Goal: Task Accomplishment & Management: Complete application form

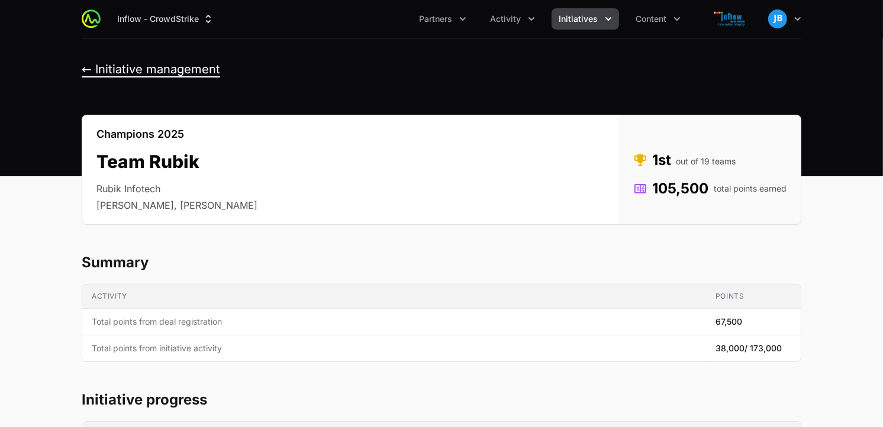
click at [86, 66] on button "← Initiative management" at bounding box center [151, 69] width 139 height 15
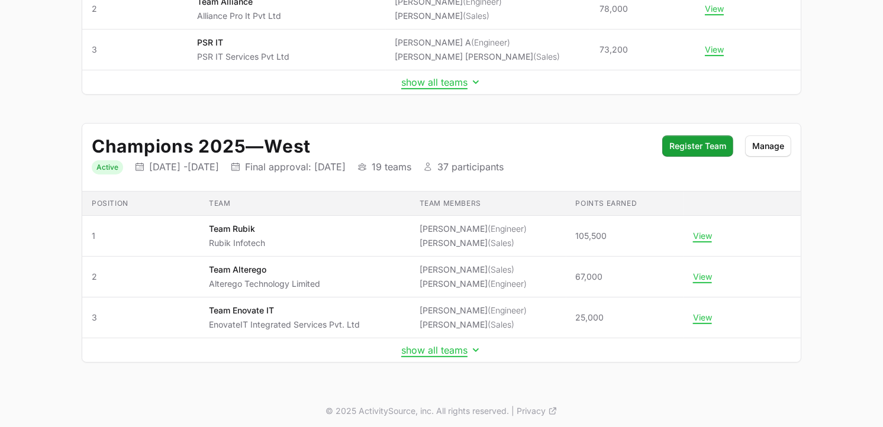
scroll to position [285, 0]
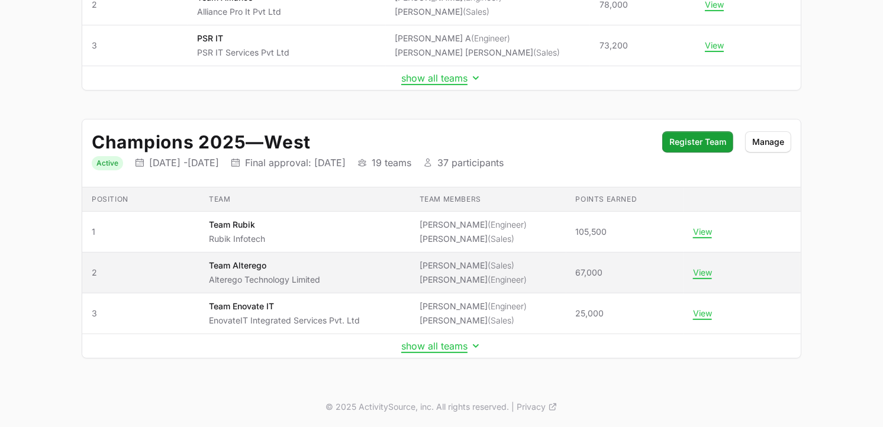
click at [488, 263] on span "(Sales)" at bounding box center [501, 265] width 27 height 10
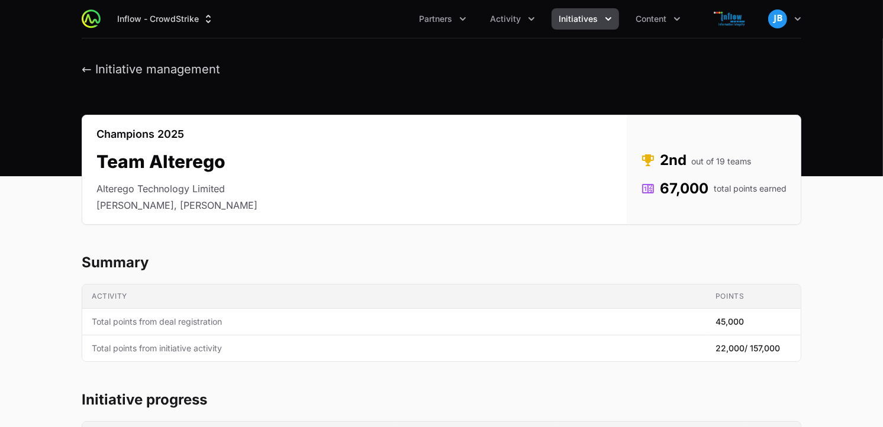
click at [588, 21] on span "Initiatives" at bounding box center [578, 19] width 39 height 12
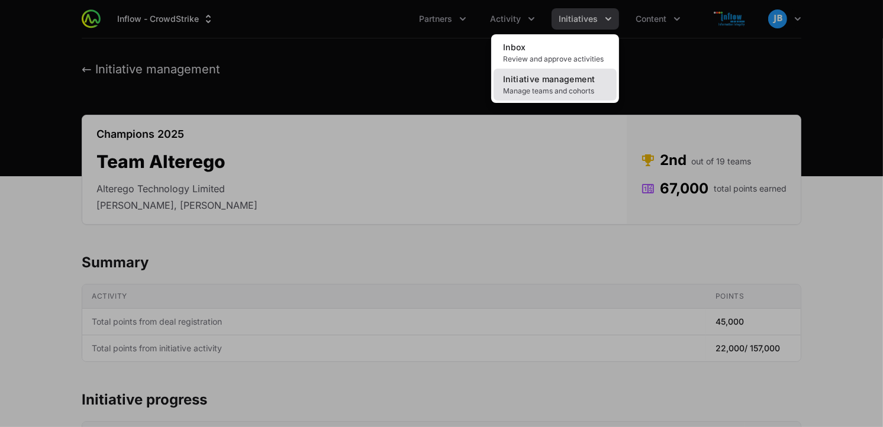
click at [542, 79] on span "Initiative management" at bounding box center [549, 79] width 92 height 10
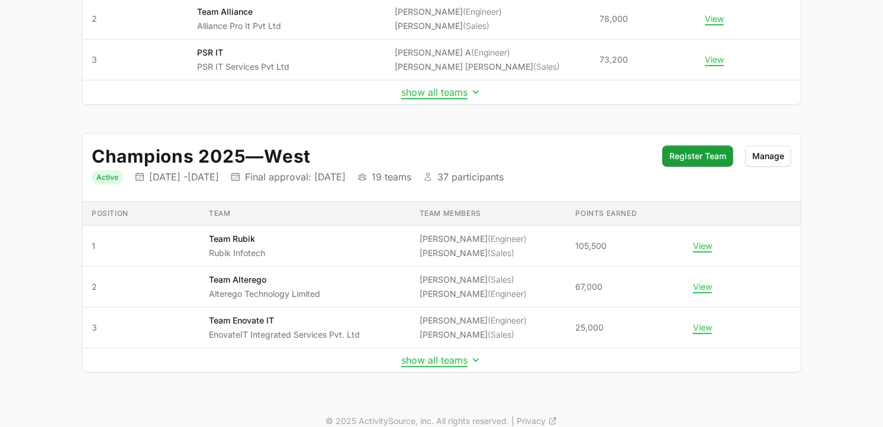
scroll to position [285, 0]
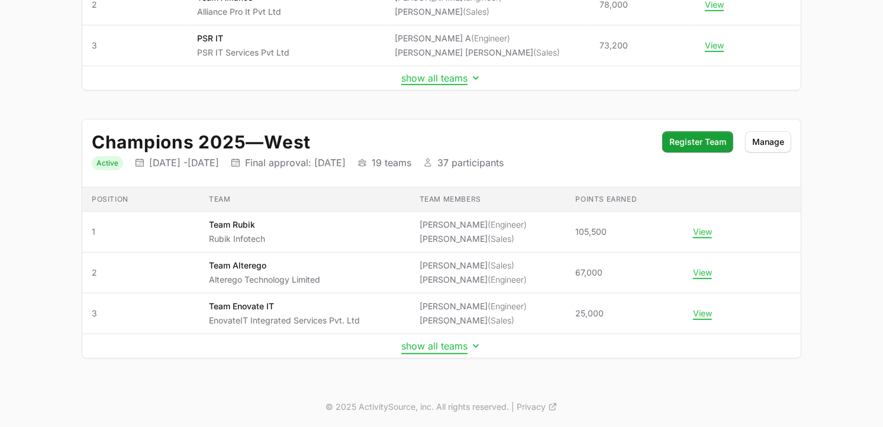
click at [426, 346] on button "show all teams" at bounding box center [441, 346] width 81 height 12
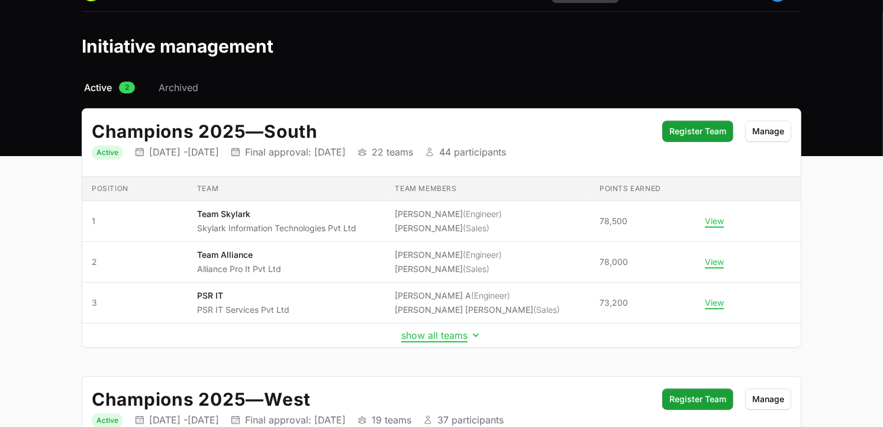
scroll to position [0, 0]
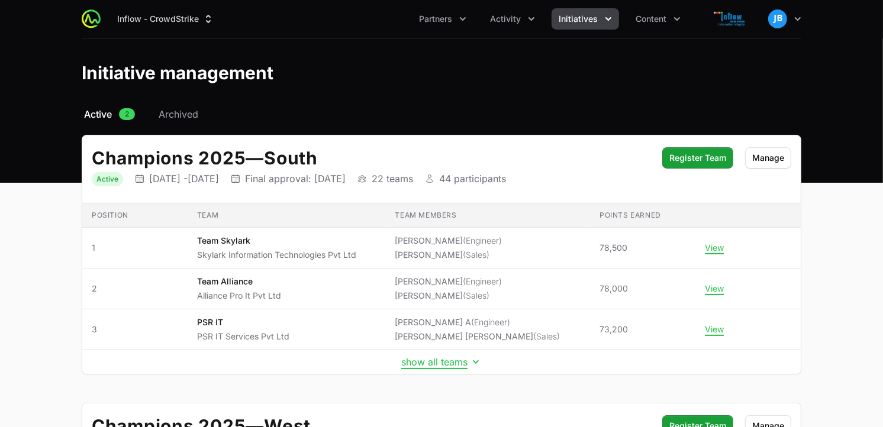
click at [603, 18] on icon "Initiatives menu" at bounding box center [609, 19] width 12 height 12
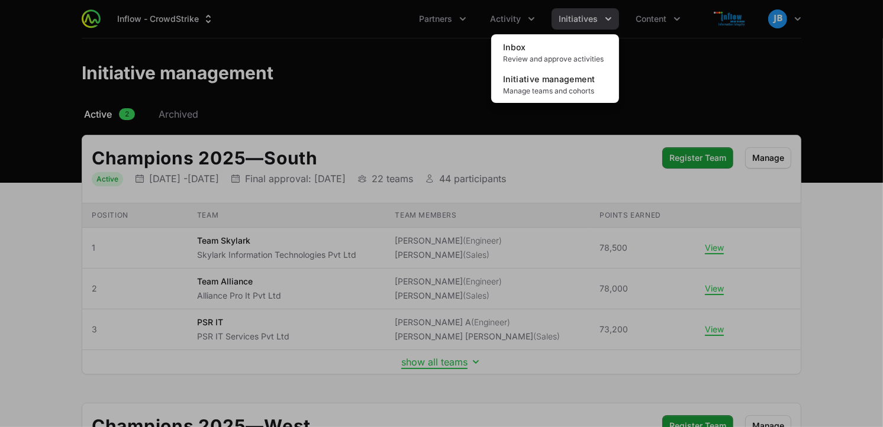
click at [425, 78] on div "Initiatives menu" at bounding box center [441, 213] width 883 height 427
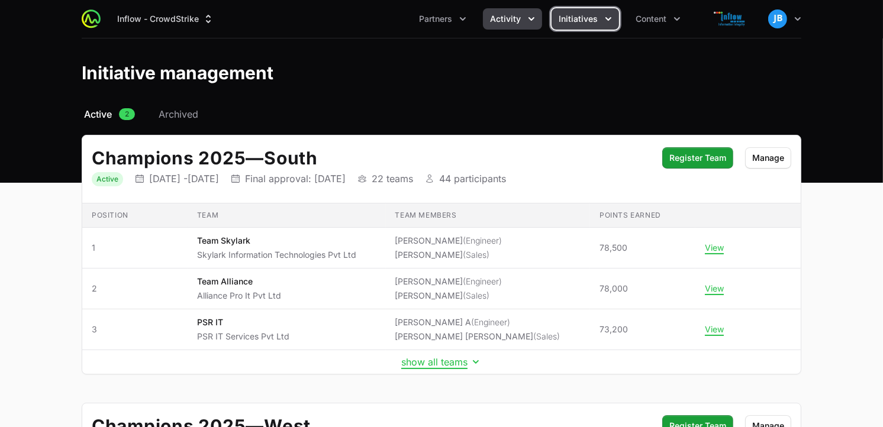
click at [514, 20] on span "Activity" at bounding box center [505, 19] width 31 height 12
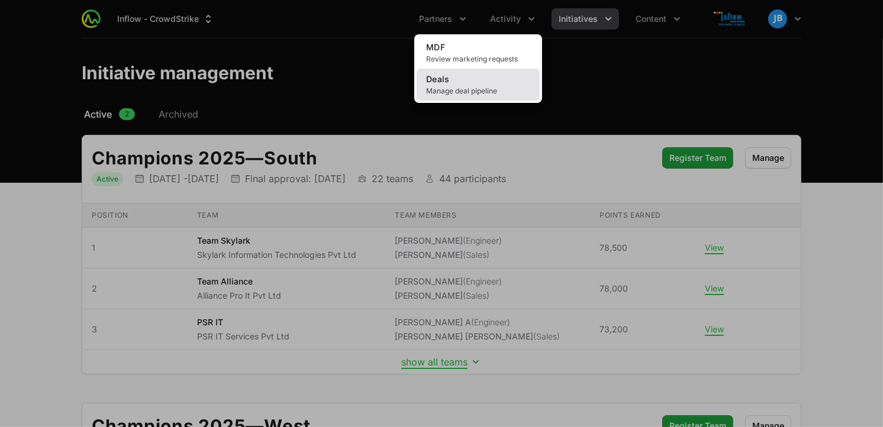
click at [458, 85] on link "Deals Manage deal pipeline" at bounding box center [478, 85] width 123 height 32
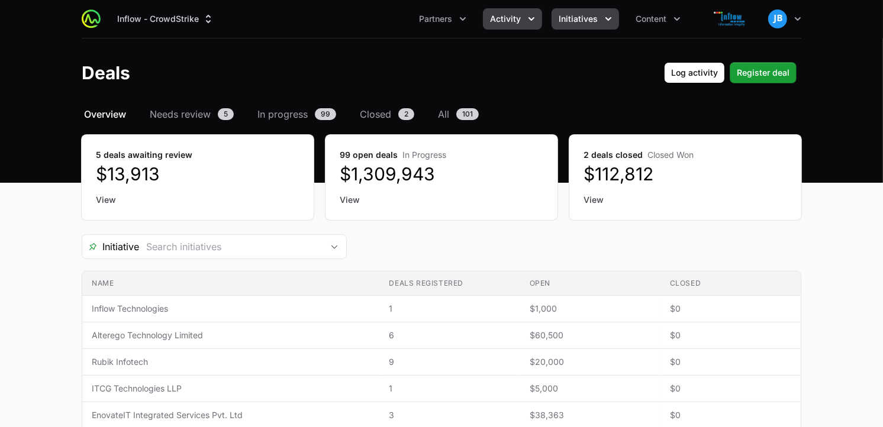
click at [593, 20] on span "Initiatives" at bounding box center [578, 19] width 39 height 12
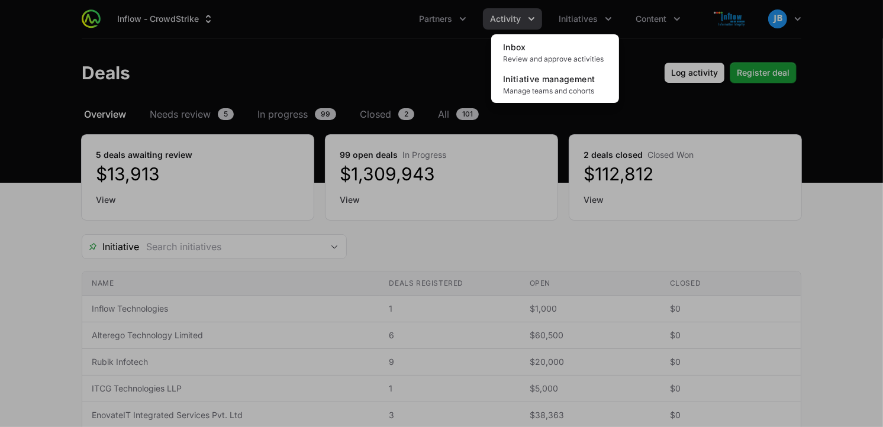
click at [515, 18] on div "Initiatives menu" at bounding box center [441, 213] width 883 height 427
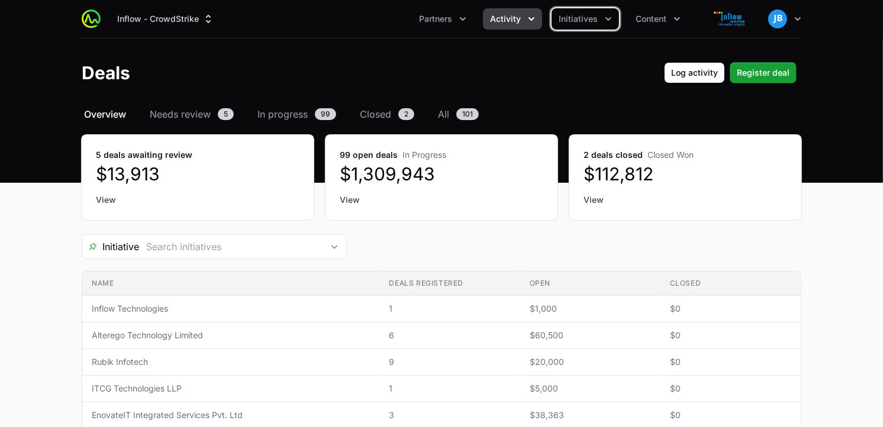
click at [515, 18] on span "Activity" at bounding box center [505, 19] width 31 height 12
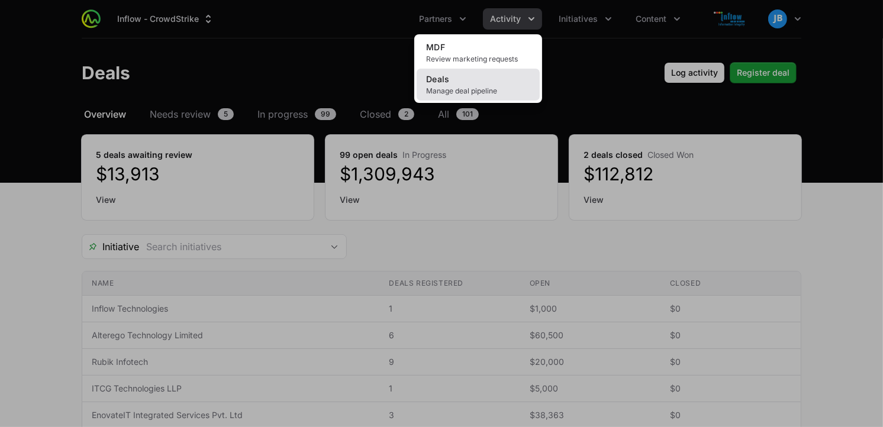
click at [465, 83] on link "Deals Manage deal pipeline" at bounding box center [478, 85] width 123 height 32
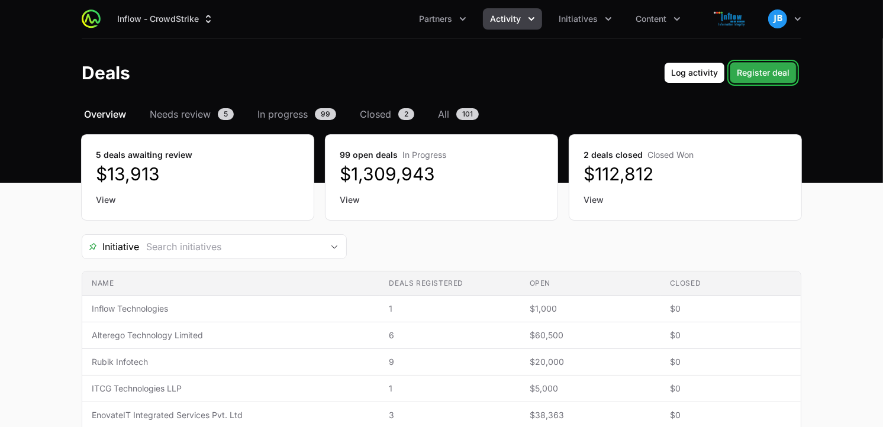
click at [778, 73] on span "Register deal" at bounding box center [763, 73] width 53 height 14
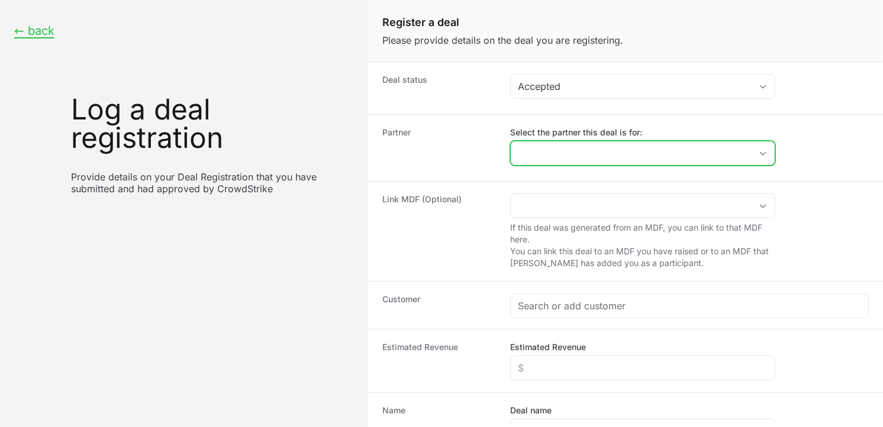
click at [599, 150] on input "Select the partner this deal is for:" at bounding box center [631, 153] width 240 height 24
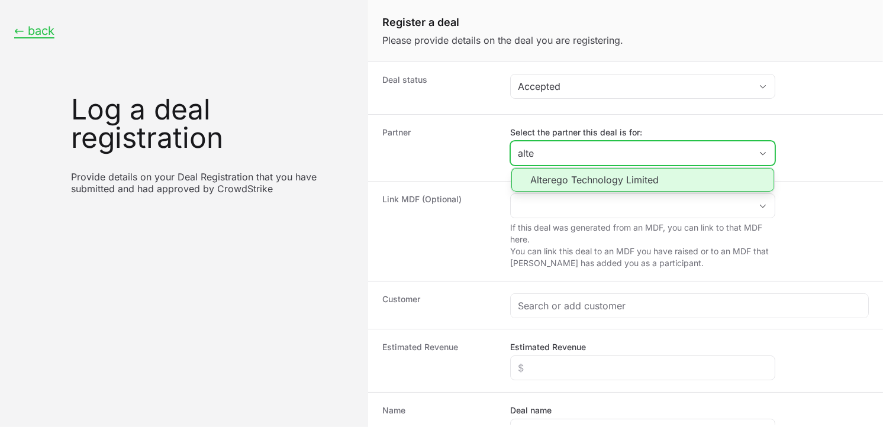
click at [557, 173] on li "Alterego Technology Limited" at bounding box center [643, 180] width 263 height 24
type input "Alterego Technology Limited"
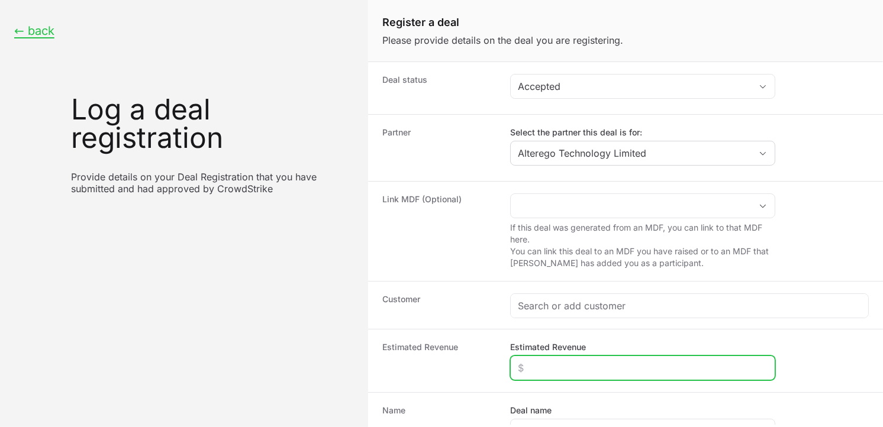
click at [541, 366] on input "Estimated Revenue" at bounding box center [643, 368] width 250 height 14
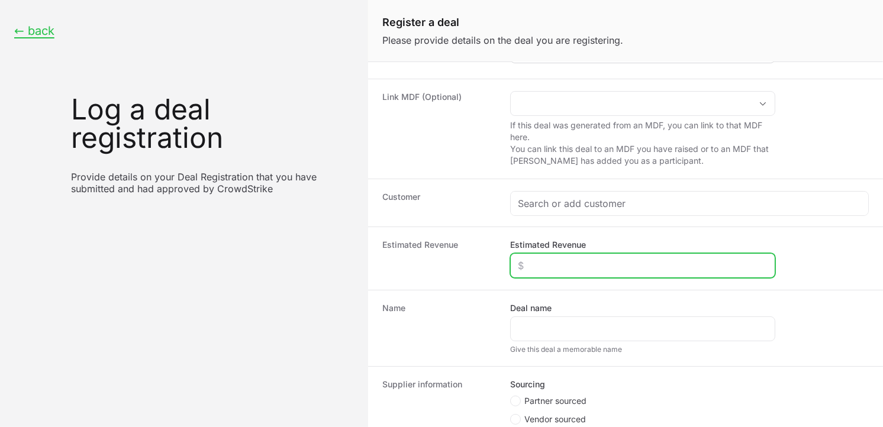
scroll to position [111, 0]
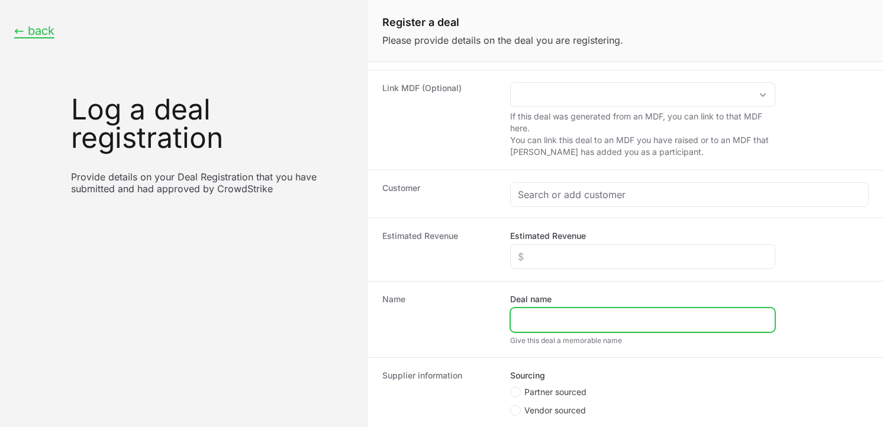
click at [551, 321] on input "Deal name" at bounding box center [643, 320] width 250 height 14
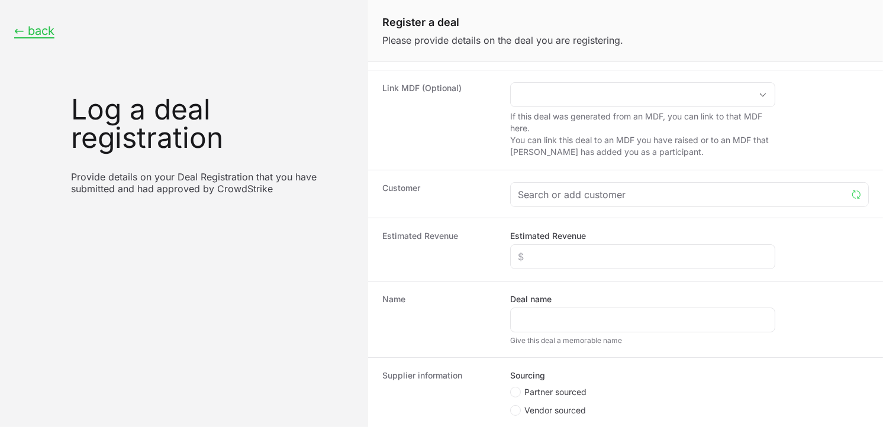
click at [532, 241] on label "Estimated Revenue" at bounding box center [548, 236] width 76 height 12
click at [532, 250] on input "Estimated Revenue" at bounding box center [643, 257] width 250 height 14
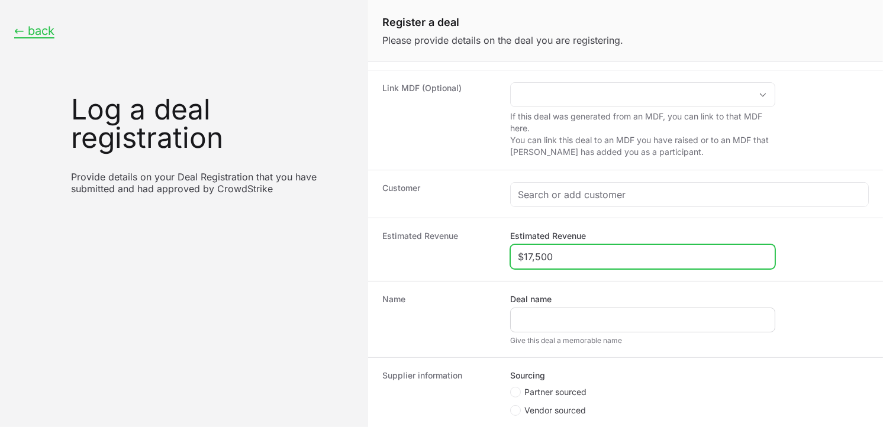
type input "$17,500"
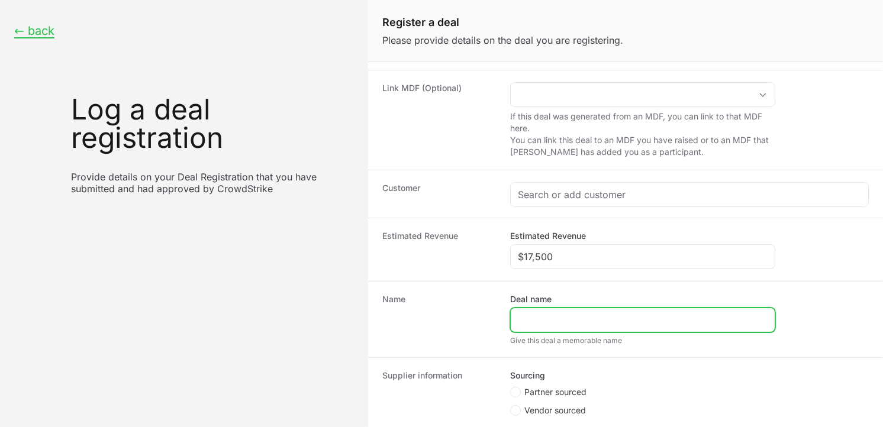
click at [566, 323] on input "Deal name" at bounding box center [643, 320] width 250 height 14
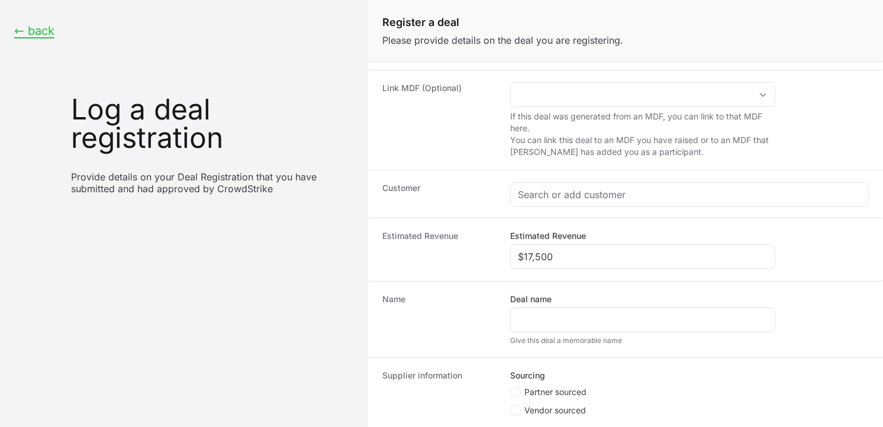
click at [467, 188] on dt "Customer" at bounding box center [439, 194] width 114 height 24
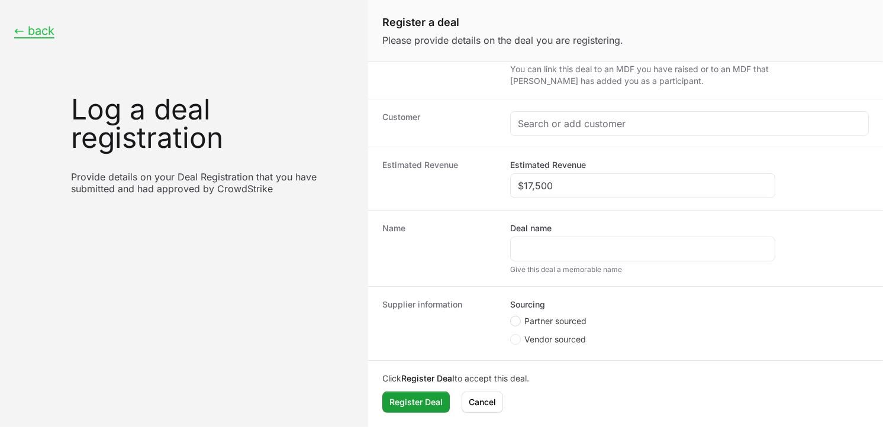
click at [517, 318] on icon "Create activity form" at bounding box center [515, 321] width 5 height 9
radio input "true"
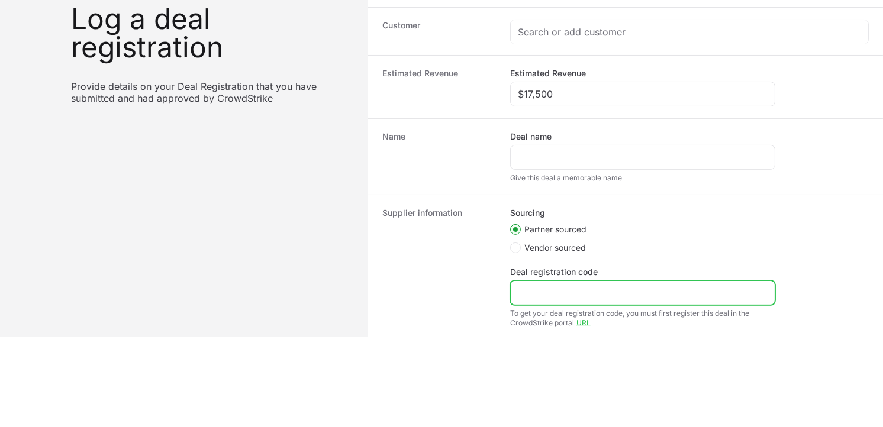
click at [546, 291] on input "Deal registration code" at bounding box center [643, 293] width 250 height 14
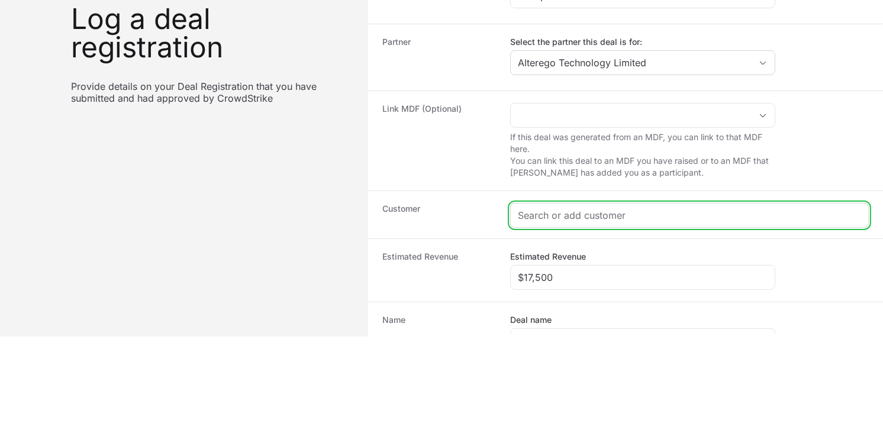
click at [554, 211] on input "Create activity form" at bounding box center [689, 215] width 343 height 14
paste input "[URL][DOMAIN_NAME]"
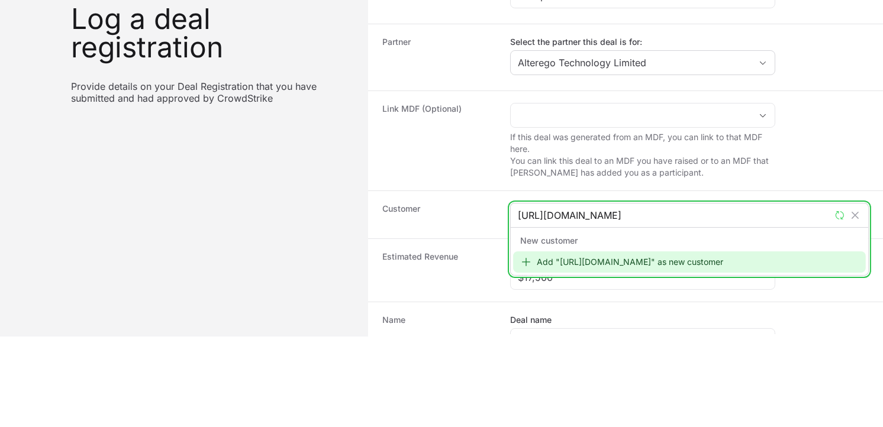
type input "[URL][DOMAIN_NAME]"
click at [553, 262] on div "Add "[URL][DOMAIN_NAME]" as new customer" at bounding box center [689, 262] width 353 height 21
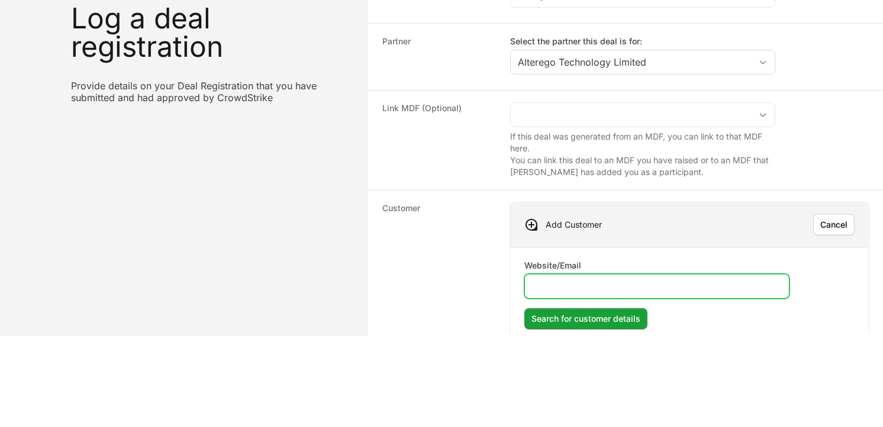
click at [557, 282] on input "Website/Email" at bounding box center [657, 286] width 250 height 14
paste input "[URL][DOMAIN_NAME]"
type input "[URL][DOMAIN_NAME]"
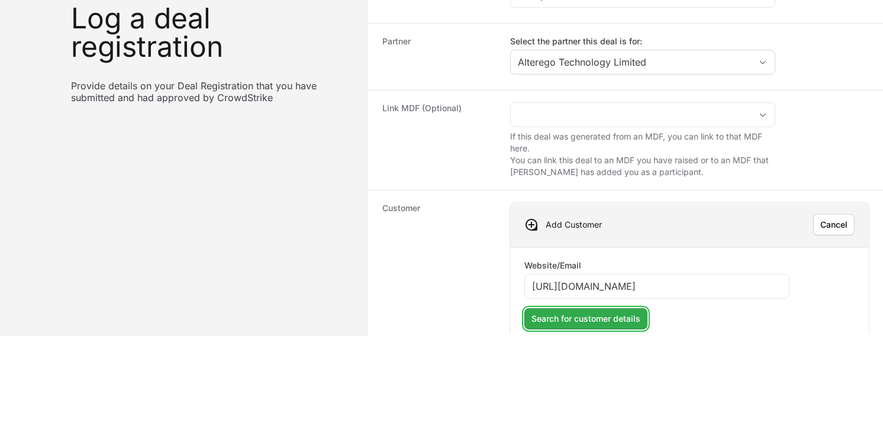
click at [570, 321] on span "Search for customer details" at bounding box center [586, 319] width 109 height 14
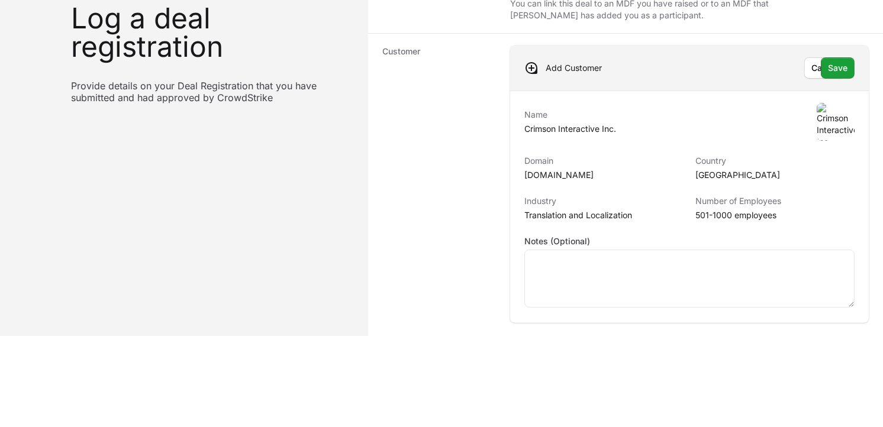
scroll to position [160, 0]
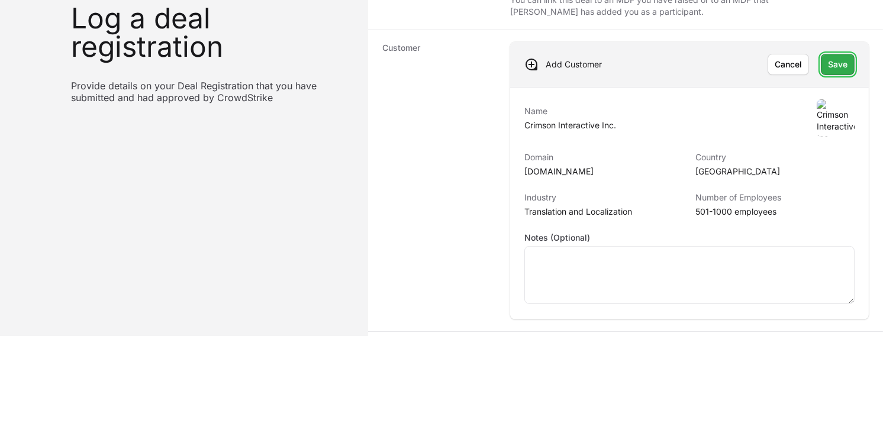
click at [831, 67] on span "Save" at bounding box center [838, 64] width 20 height 14
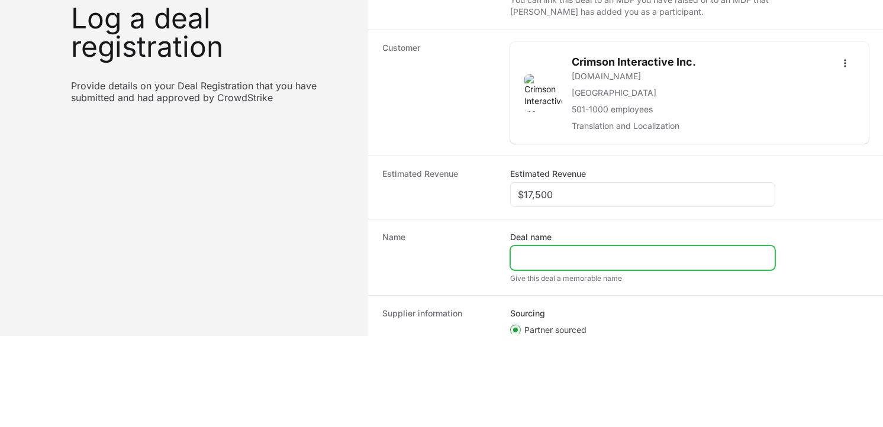
click at [594, 257] on input "Deal name" at bounding box center [643, 258] width 250 height 14
paste input "Crimson interactive"
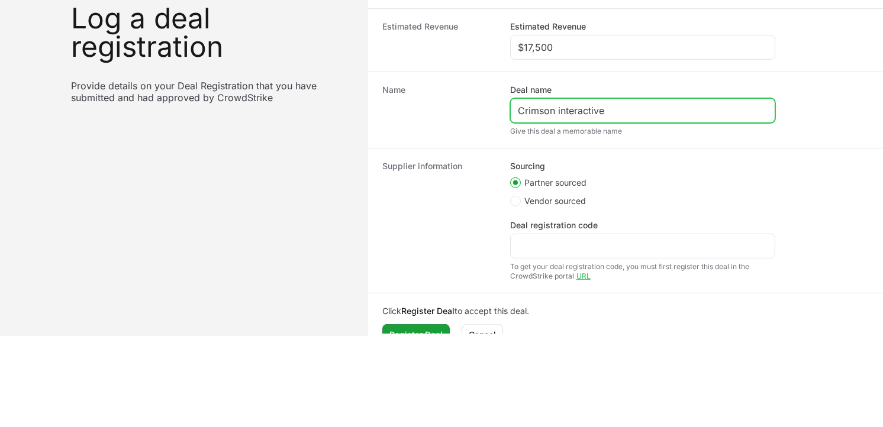
scroll to position [320, 0]
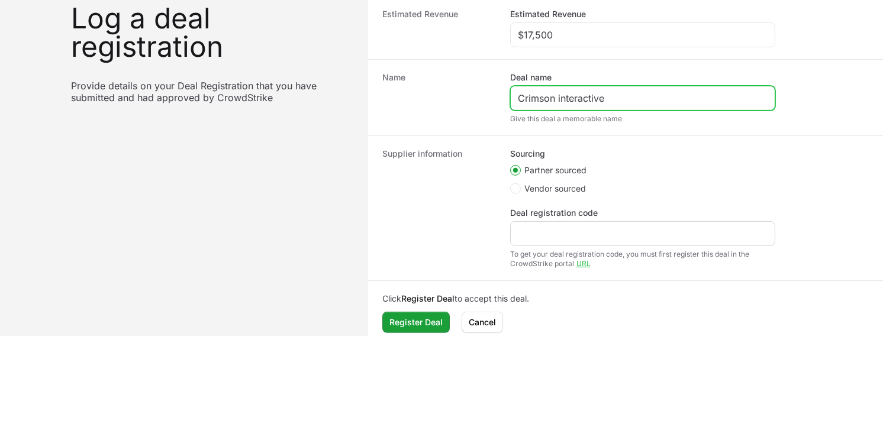
type input "Crimson interactive"
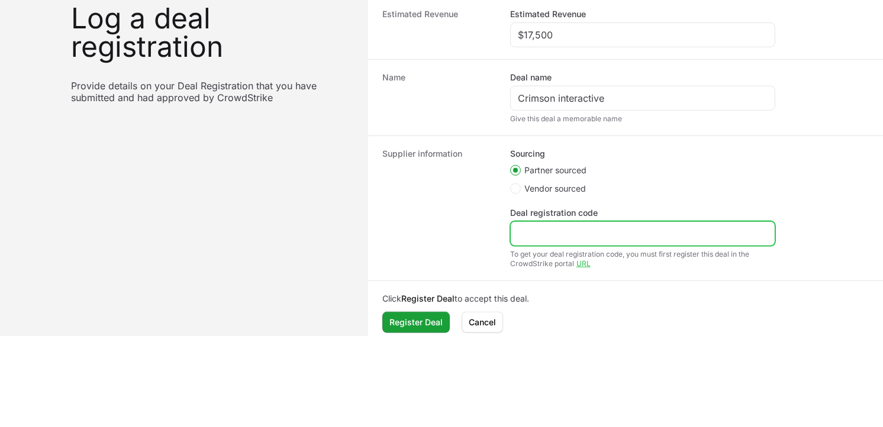
click at [559, 237] on input "Deal registration code" at bounding box center [643, 234] width 250 height 14
paste input "DR-801c8339"
type input "DR-801c8339"
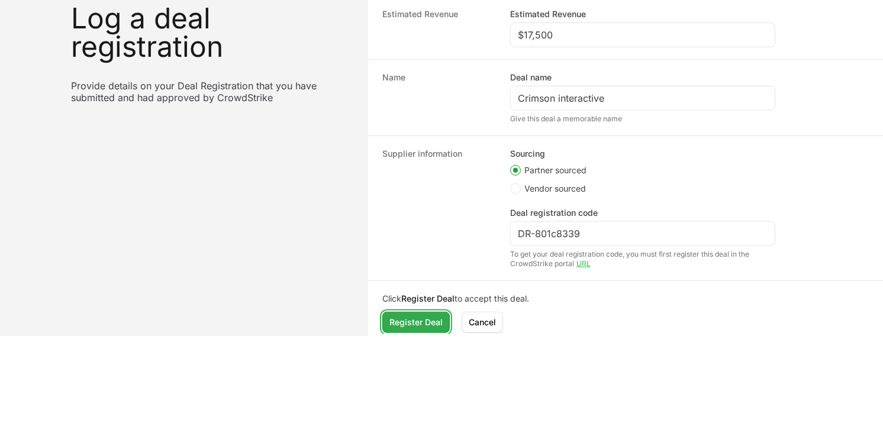
click at [430, 321] on span "Register Deal" at bounding box center [416, 323] width 53 height 14
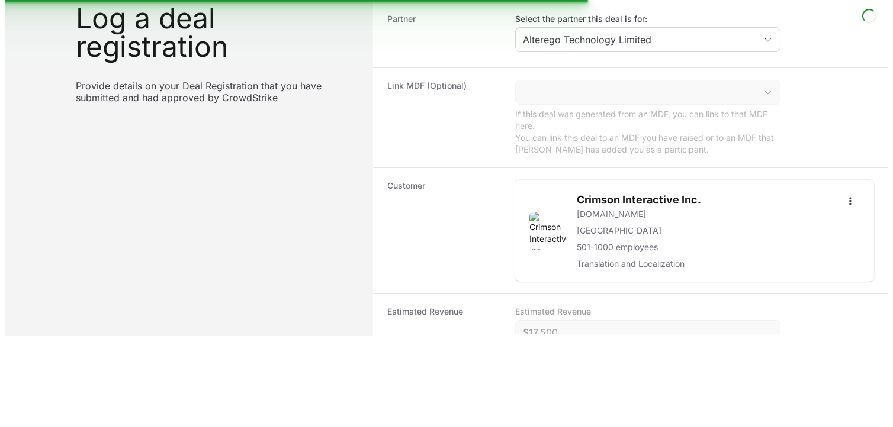
scroll to position [0, 0]
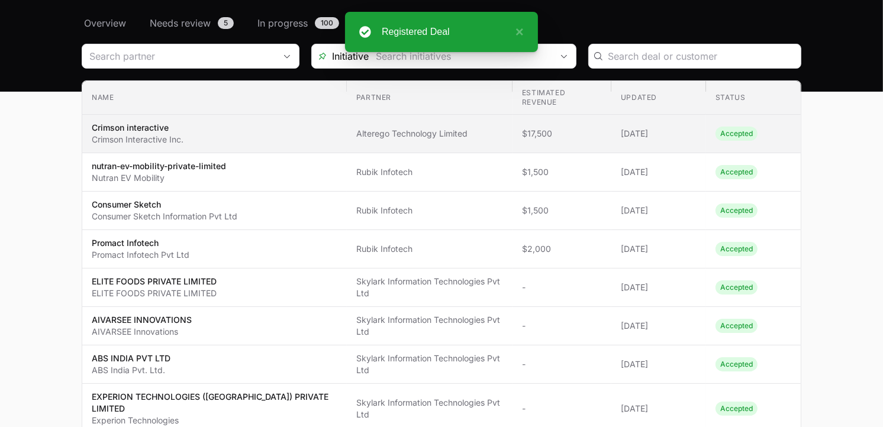
click at [182, 134] on p "Crimson Interactive Inc." at bounding box center [138, 140] width 92 height 12
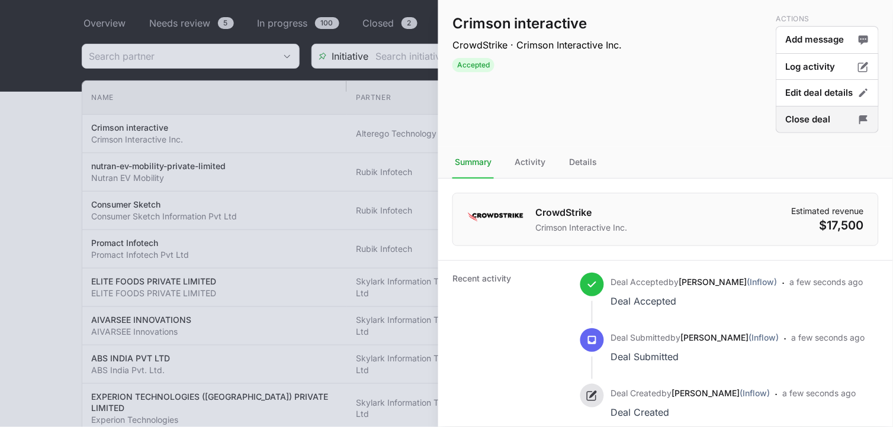
click at [797, 121] on button "Close deal" at bounding box center [827, 120] width 103 height 28
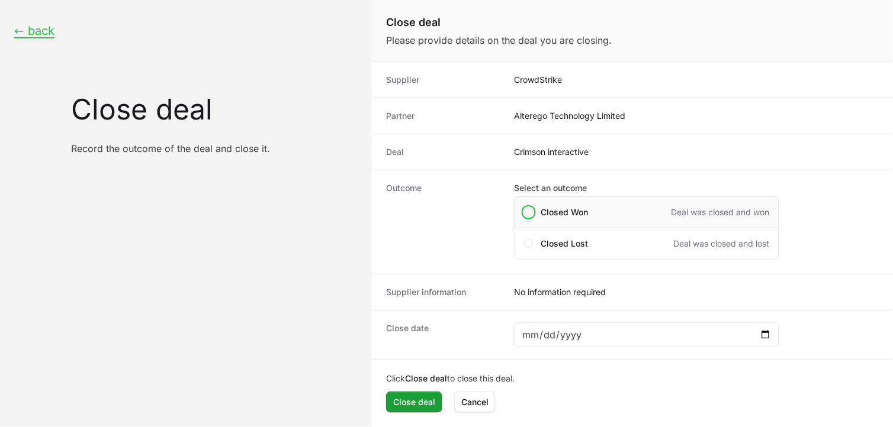
click at [530, 214] on span "Close deal form" at bounding box center [528, 212] width 9 height 9
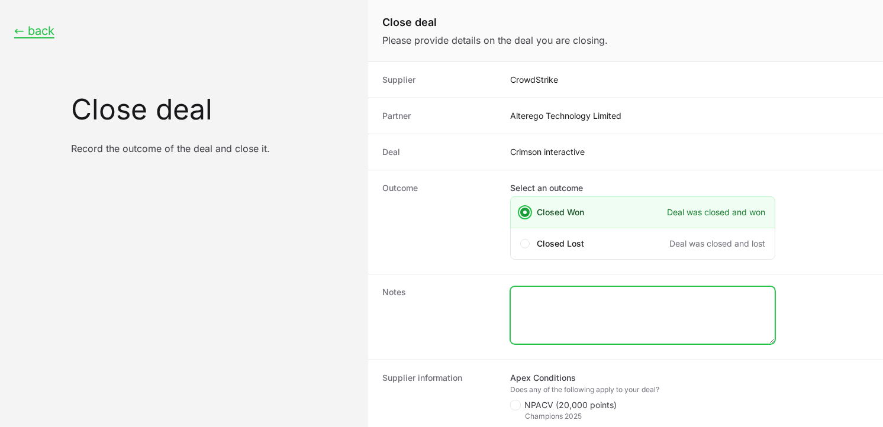
click at [561, 295] on textarea "Close deal form" at bounding box center [643, 315] width 264 height 57
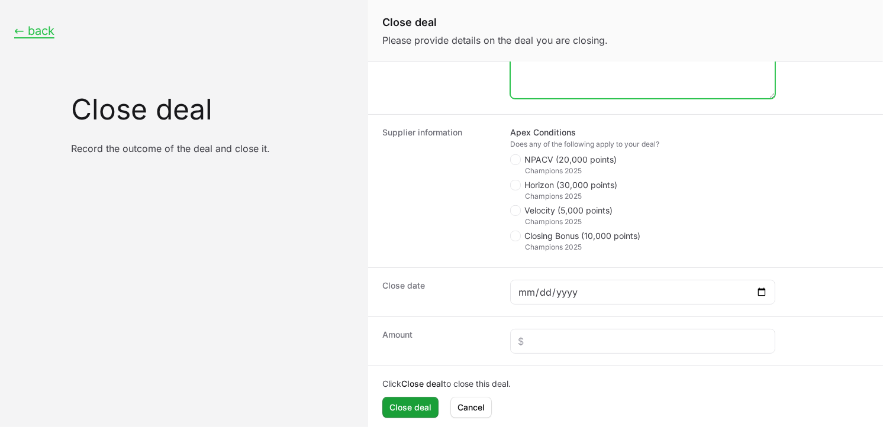
scroll to position [252, 0]
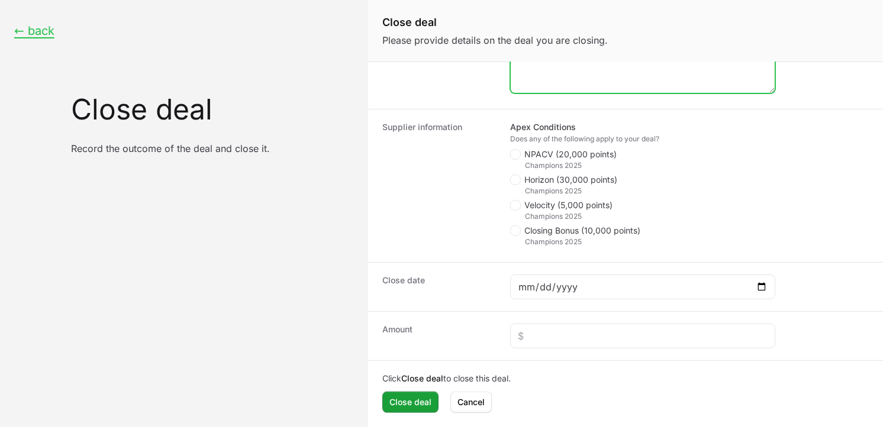
type textarea "550 Enterprise"
click at [517, 154] on icon "Close deal form" at bounding box center [515, 154] width 7 height 9
click at [512, 400] on input "NPACV (20,000 points)" at bounding box center [510, 400] width 1 height 1
checkbox input "true"
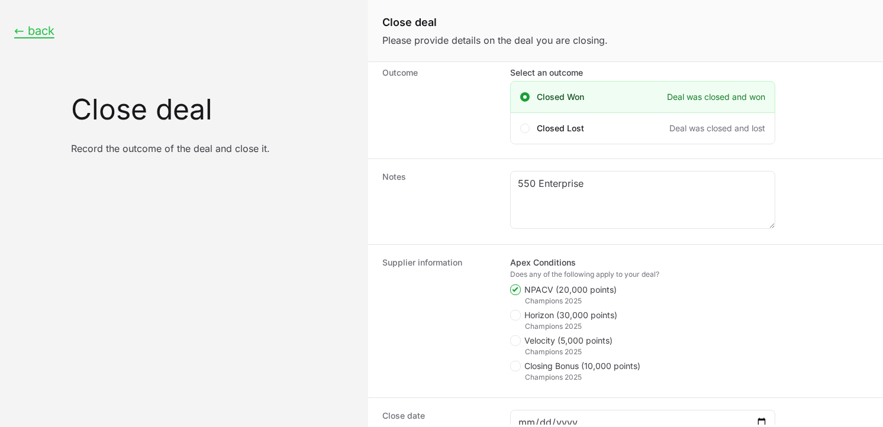
scroll to position [117, 0]
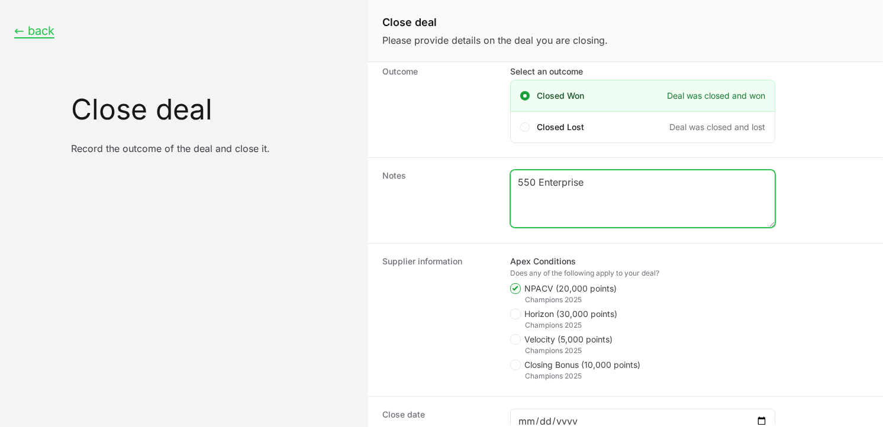
click at [604, 187] on textarea "550 Enterprise" at bounding box center [643, 199] width 264 height 57
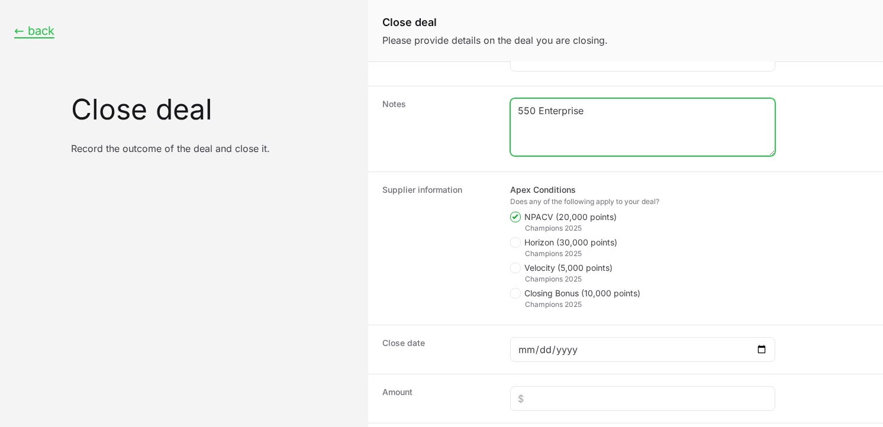
scroll to position [201, 0]
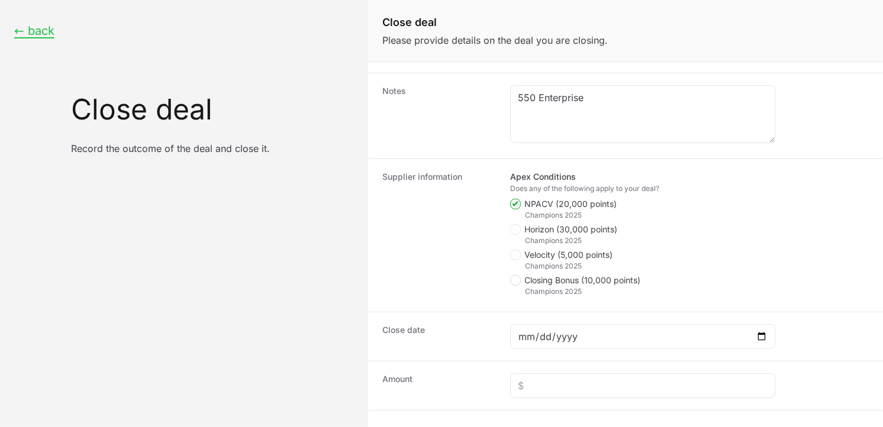
click at [519, 281] on span "Close deal form" at bounding box center [515, 280] width 11 height 11
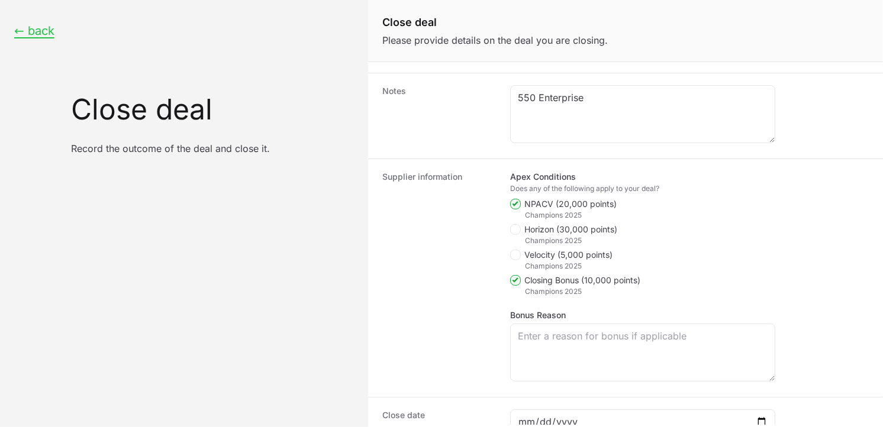
scroll to position [51, 0]
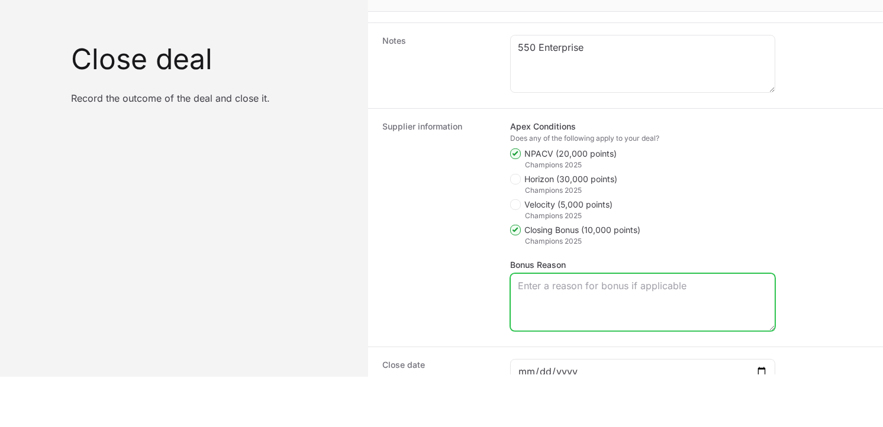
click at [619, 299] on textarea "Bonus Reason" at bounding box center [643, 302] width 264 height 57
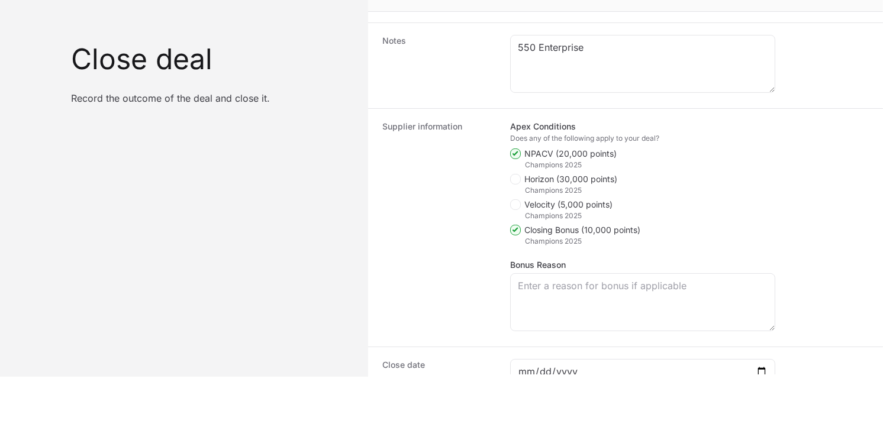
click at [516, 229] on icon "Close deal form" at bounding box center [515, 230] width 7 height 9
click at [512, 426] on input "Closing Bonus (10,000 points)" at bounding box center [510, 426] width 1 height 1
checkbox input "false"
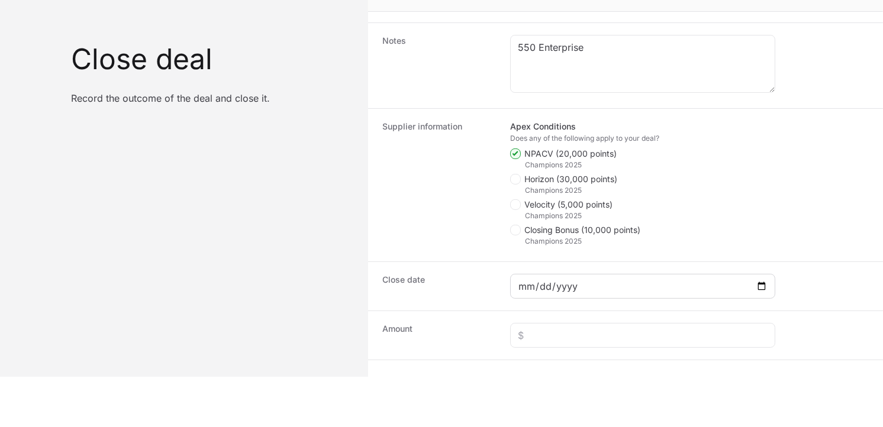
click at [768, 285] on div "Close deal form" at bounding box center [642, 286] width 265 height 25
click at [764, 285] on input "Close deal form" at bounding box center [643, 286] width 250 height 14
type input "[DATE]"
click at [549, 339] on input "Close deal form" at bounding box center [643, 336] width 250 height 14
click at [751, 333] on input "Close deal form" at bounding box center [643, 336] width 250 height 14
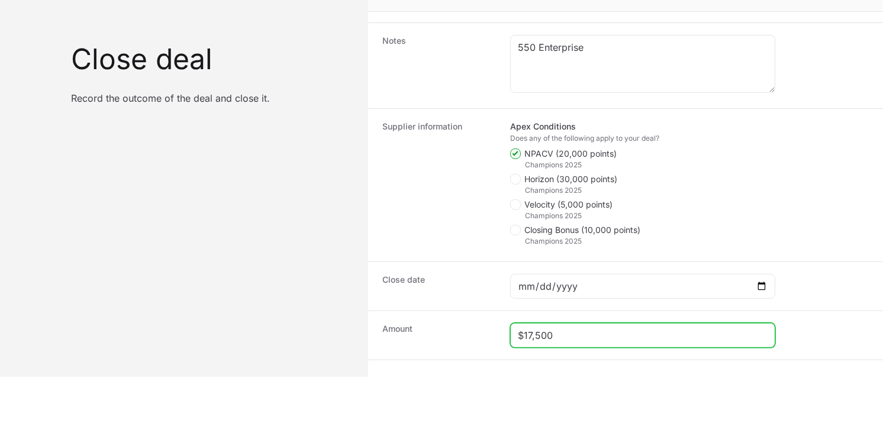
scroll to position [252, 0]
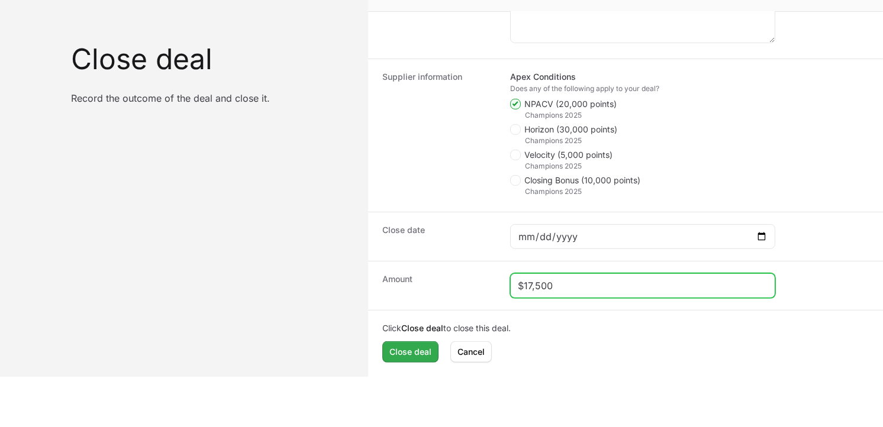
type input "$17,500"
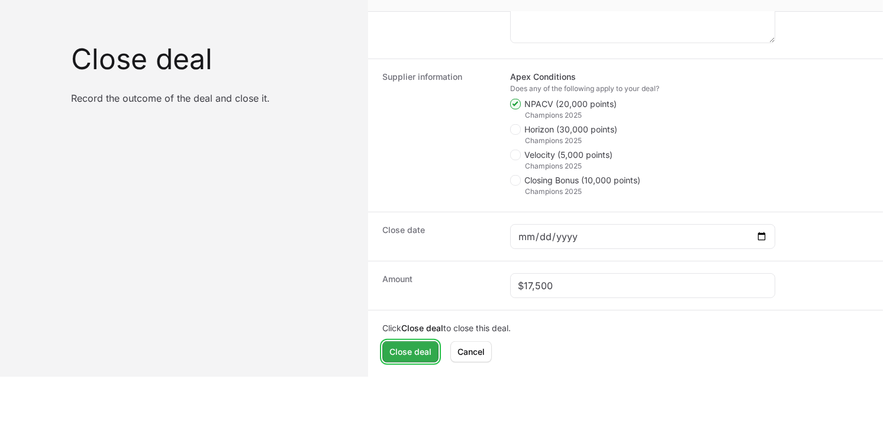
click at [409, 349] on span "Close deal" at bounding box center [411, 352] width 42 height 14
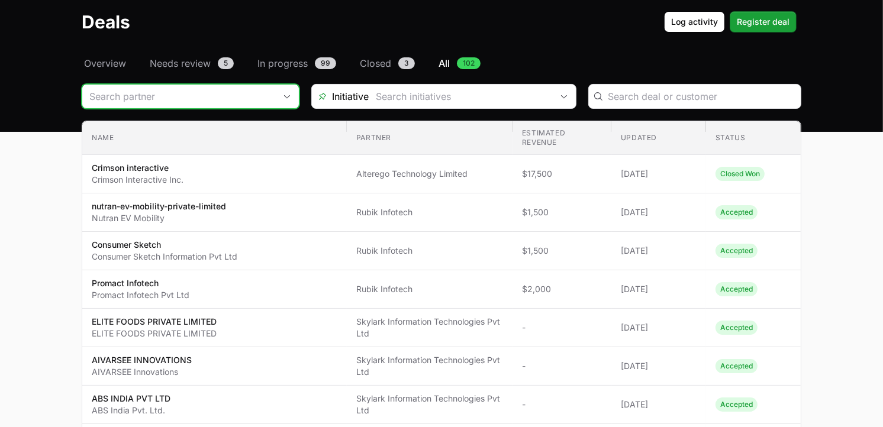
click at [220, 95] on input "Deals Filters" at bounding box center [178, 97] width 193 height 24
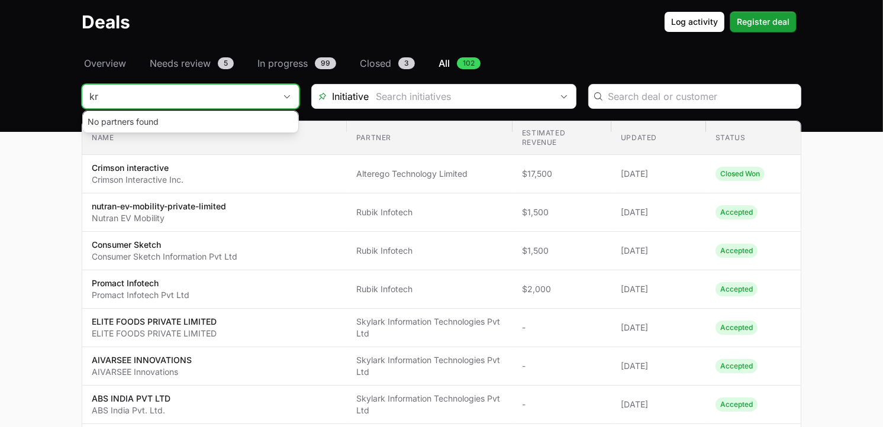
type input "k"
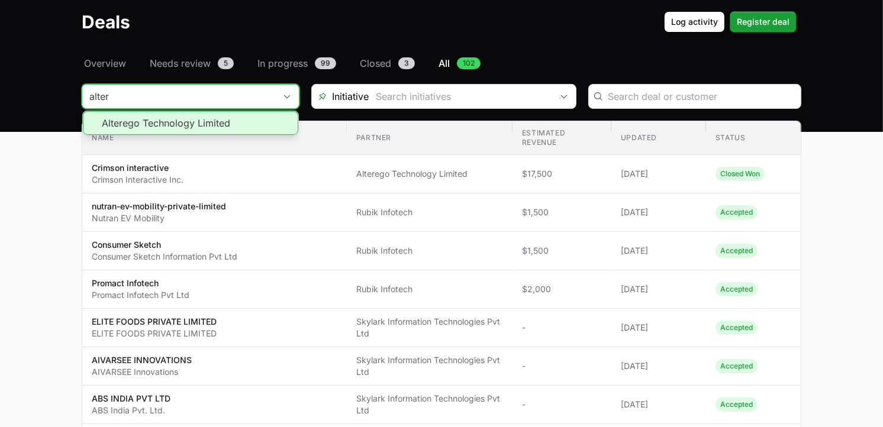
click at [156, 128] on li "Alterego Technology Limited" at bounding box center [190, 123] width 215 height 24
type input "Alterego Technology Limited"
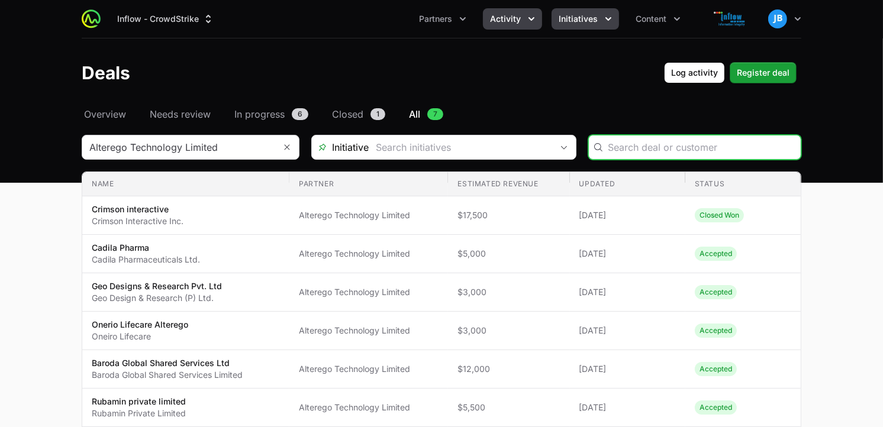
click at [597, 19] on span "Initiatives" at bounding box center [578, 19] width 39 height 12
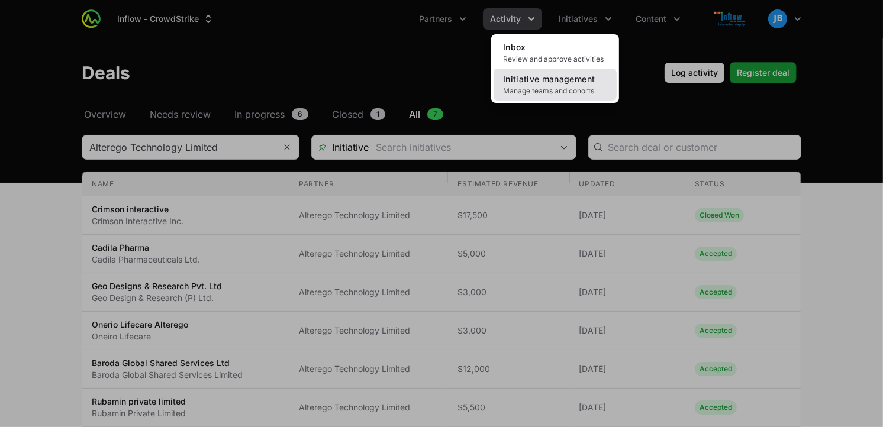
click at [535, 88] on span "Manage teams and cohorts" at bounding box center [555, 90] width 104 height 9
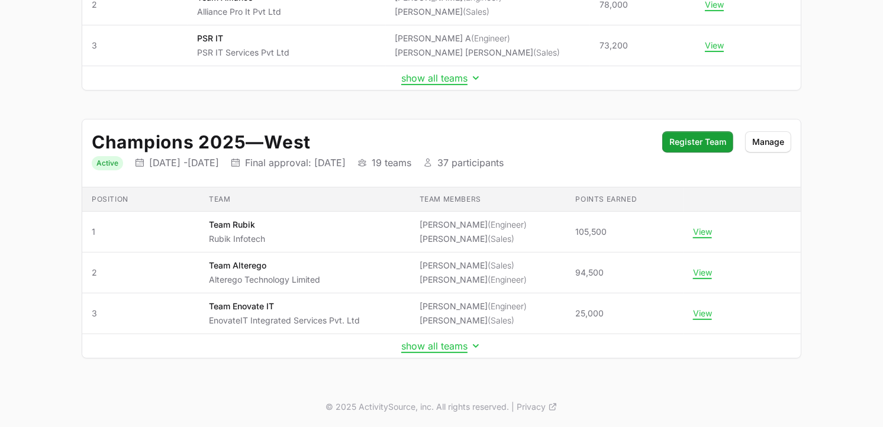
scroll to position [285, 0]
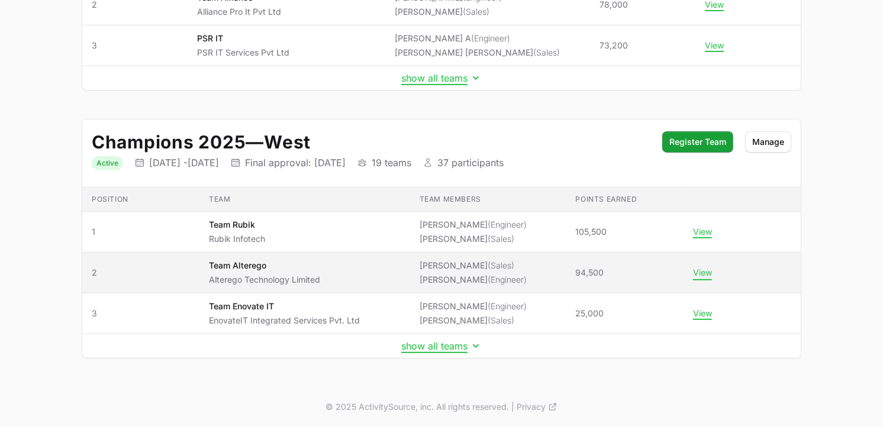
click at [697, 274] on button "View" at bounding box center [702, 273] width 19 height 11
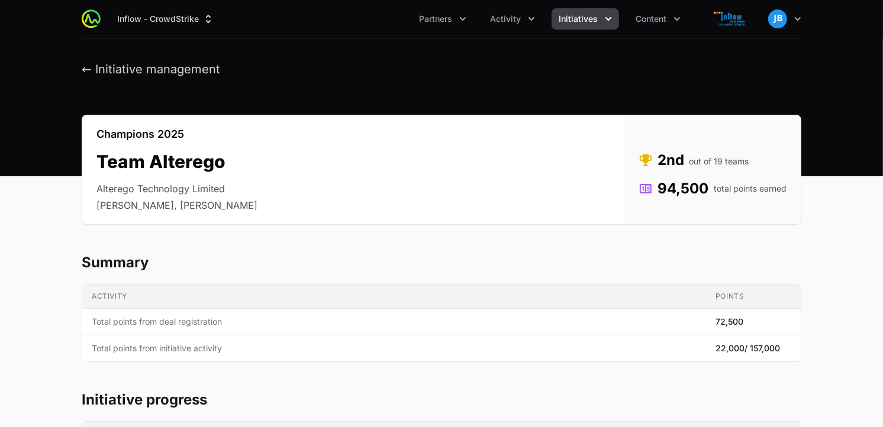
click at [584, 14] on span "Initiatives" at bounding box center [578, 19] width 39 height 12
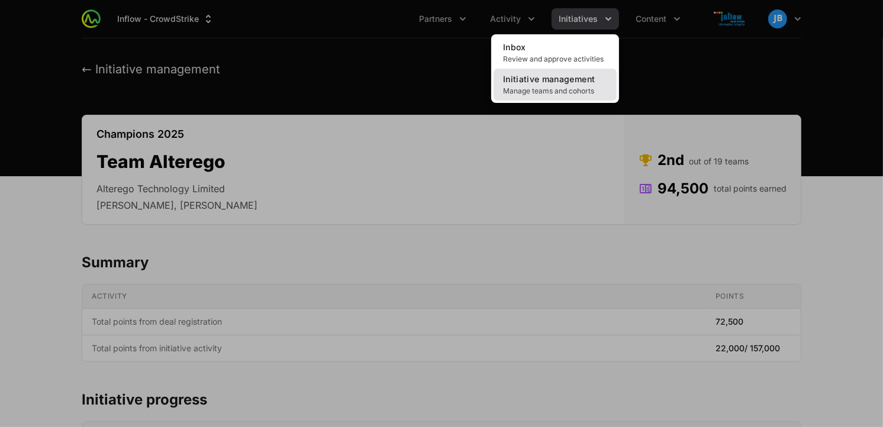
click at [553, 79] on span "Initiative management" at bounding box center [549, 79] width 92 height 10
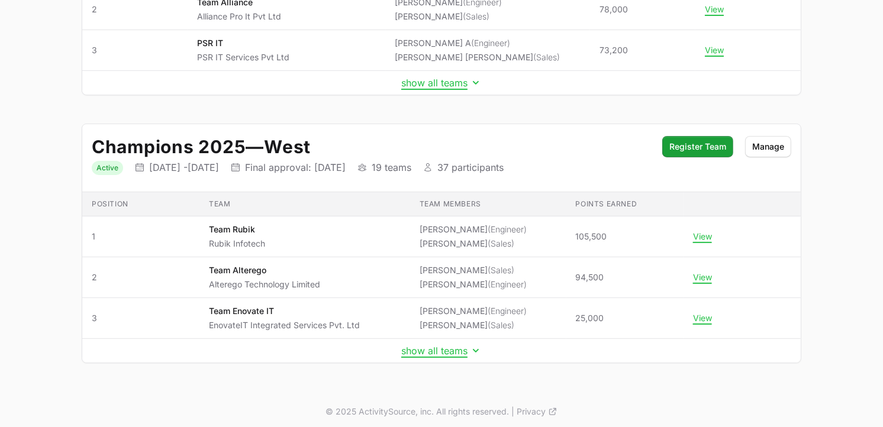
scroll to position [285, 0]
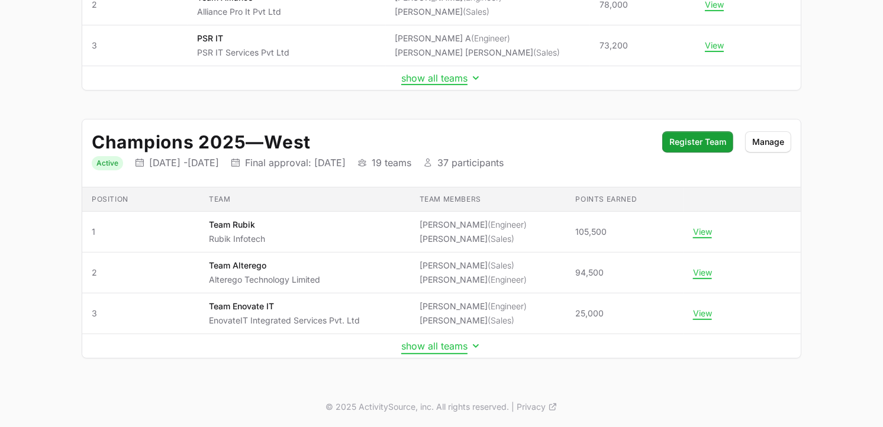
click at [430, 347] on button "show all teams" at bounding box center [441, 346] width 81 height 12
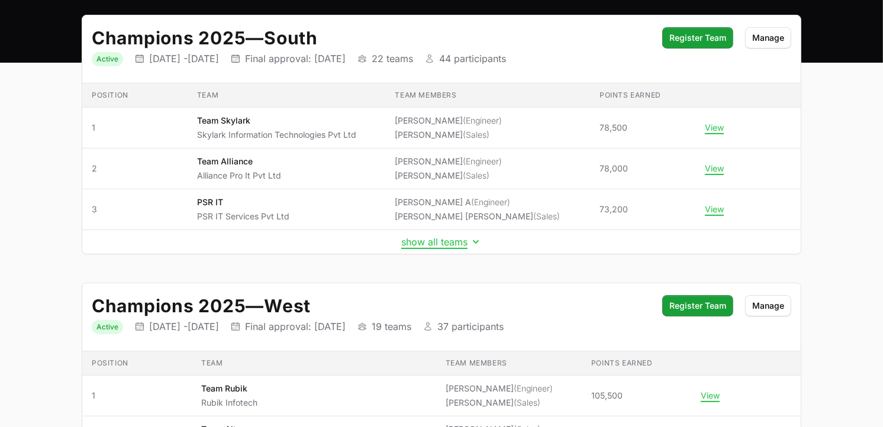
scroll to position [97, 0]
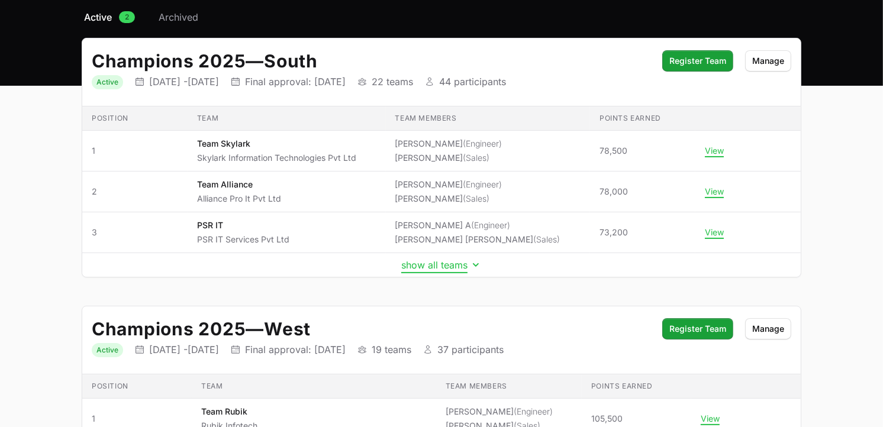
click at [436, 268] on button "show all teams" at bounding box center [441, 265] width 81 height 12
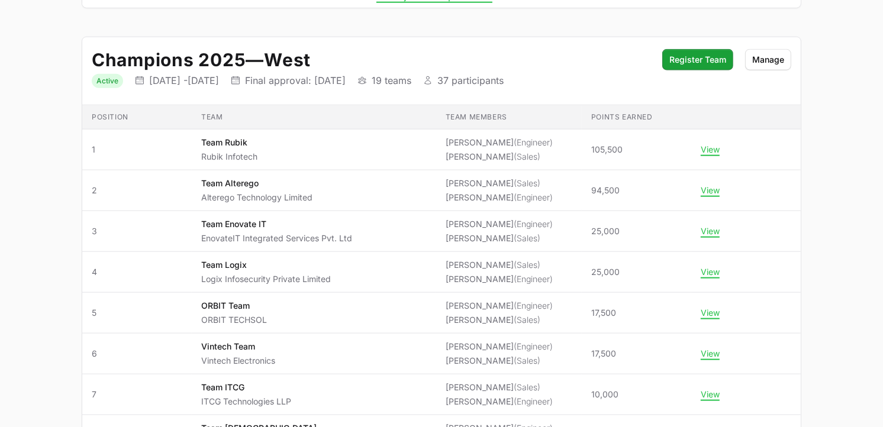
scroll to position [1139, 0]
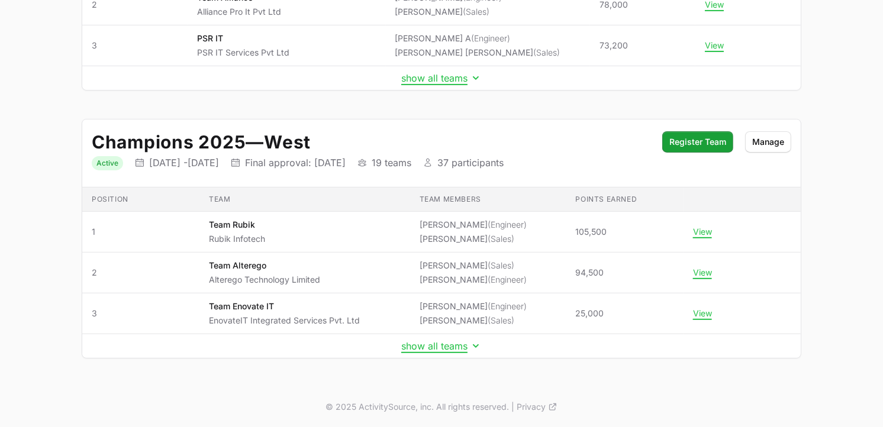
scroll to position [285, 0]
